Goal: Communication & Community: Answer question/provide support

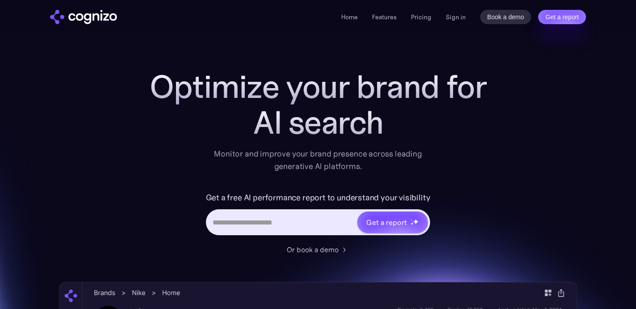
click at [456, 16] on link "Sign in" at bounding box center [456, 17] width 20 height 11
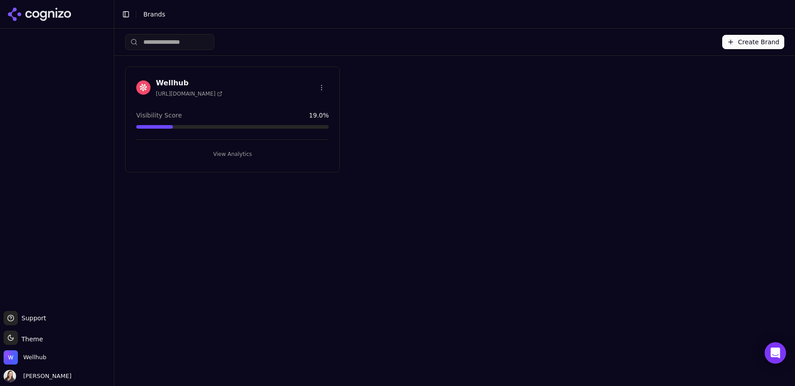
click at [235, 147] on button "View Analytics" at bounding box center [232, 154] width 193 height 14
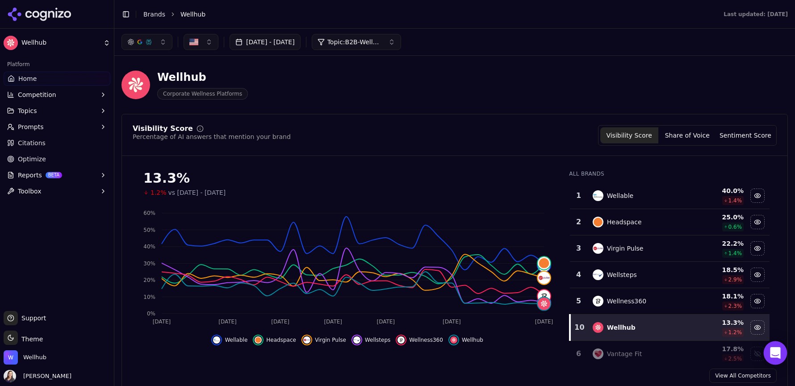
click at [772, 353] on icon "Open Intercom Messenger" at bounding box center [775, 353] width 10 height 12
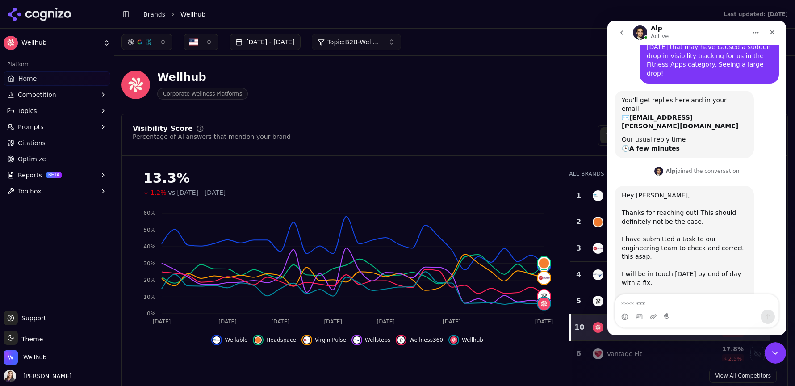
scroll to position [60, 0]
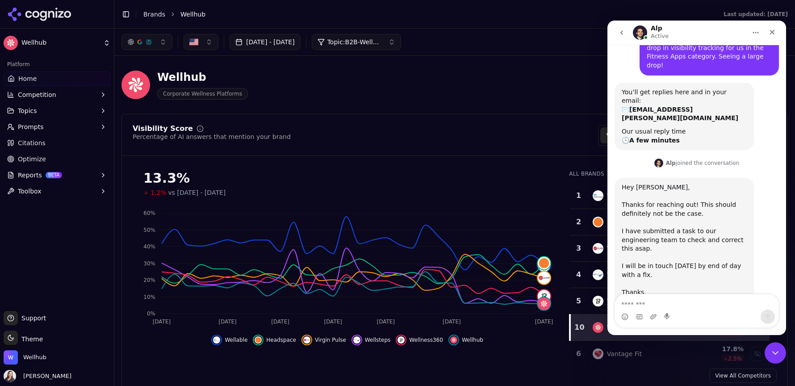
click at [633, 303] on textarea "Message…" at bounding box center [697, 301] width 164 height 15
click at [771, 29] on icon "Close" at bounding box center [772, 32] width 7 height 7
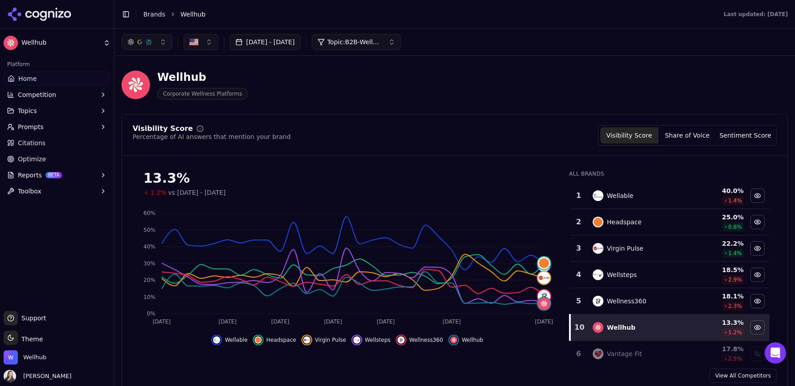
scroll to position [16, 0]
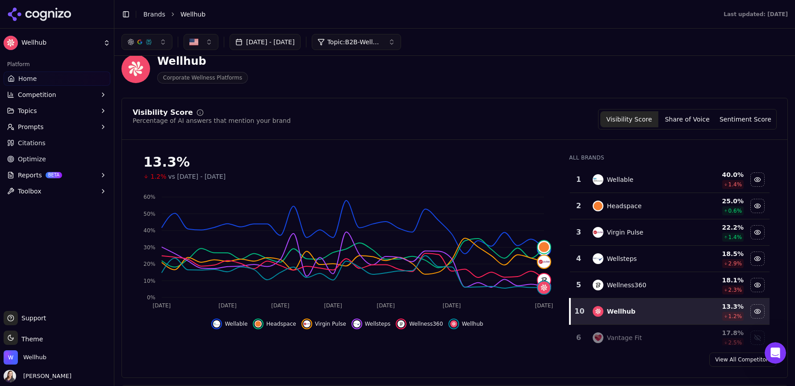
scroll to position [190, 0]
